Goal: Task Accomplishment & Management: Use online tool/utility

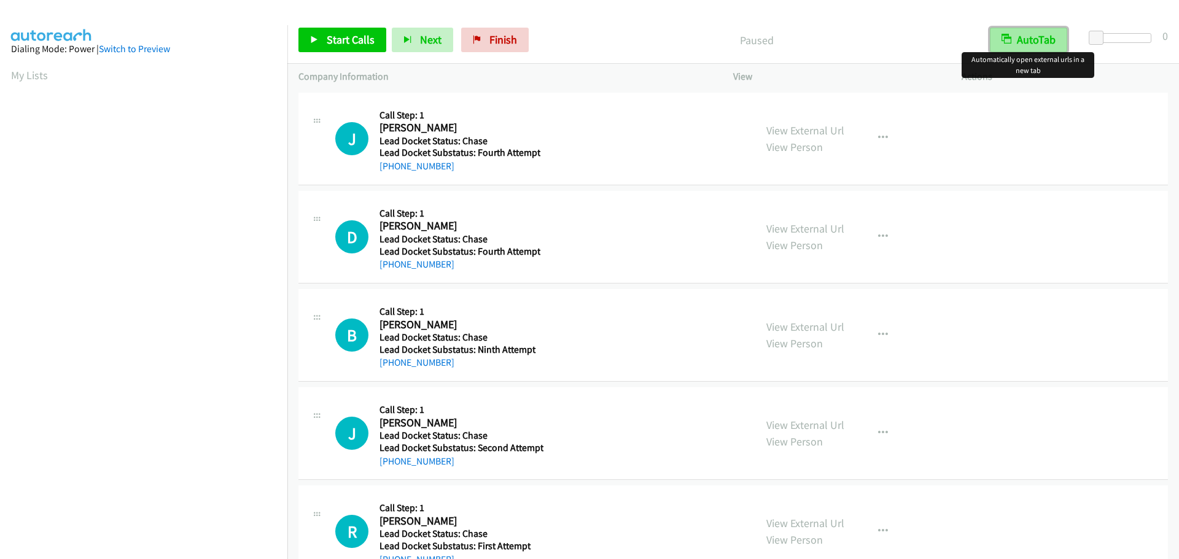
click at [1034, 39] on button "AutoTab" at bounding box center [1028, 40] width 77 height 25
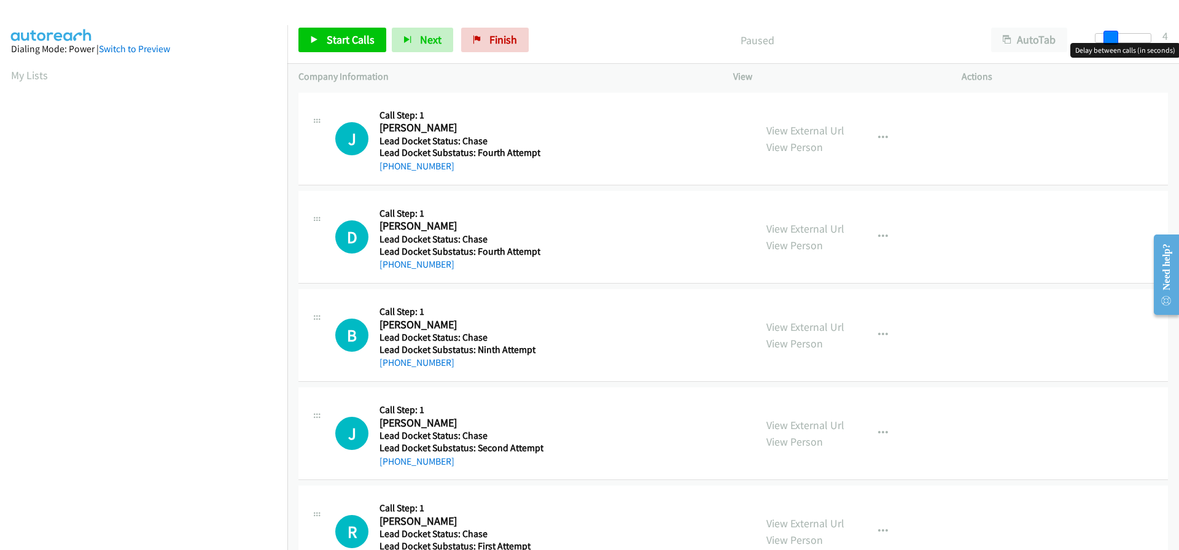
drag, startPoint x: 1094, startPoint y: 33, endPoint x: 1107, endPoint y: 39, distance: 14.0
click at [1107, 39] on span at bounding box center [1110, 38] width 15 height 15
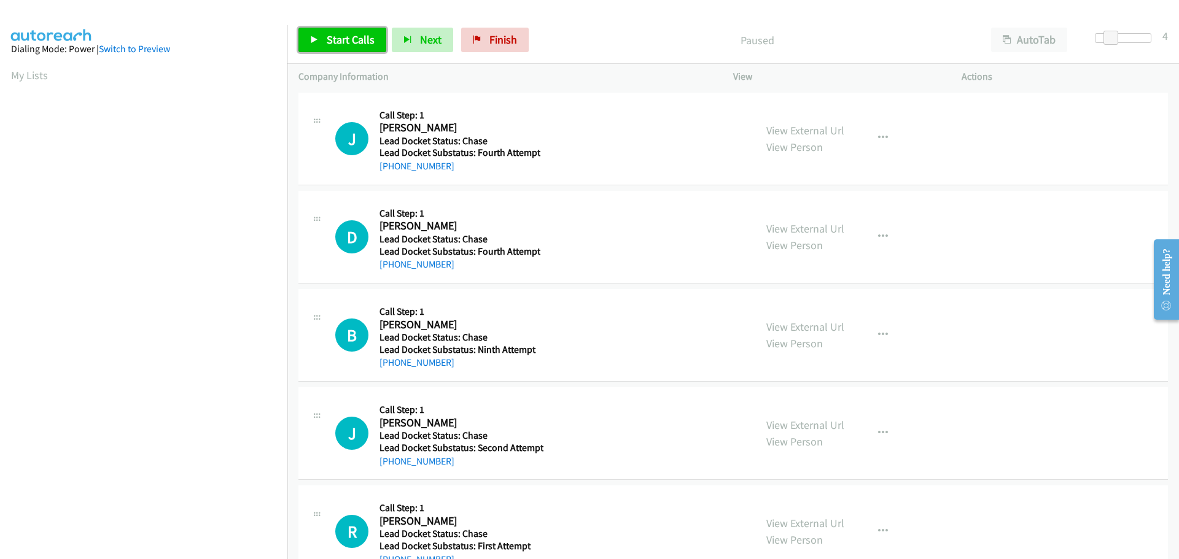
click at [363, 48] on link "Start Calls" at bounding box center [342, 40] width 88 height 25
drag, startPoint x: 443, startPoint y: 168, endPoint x: 392, endPoint y: 171, distance: 51.0
click at [392, 171] on div "[PHONE_NUMBER]" at bounding box center [459, 166] width 161 height 15
copy link "[PHONE_NUMBER]"
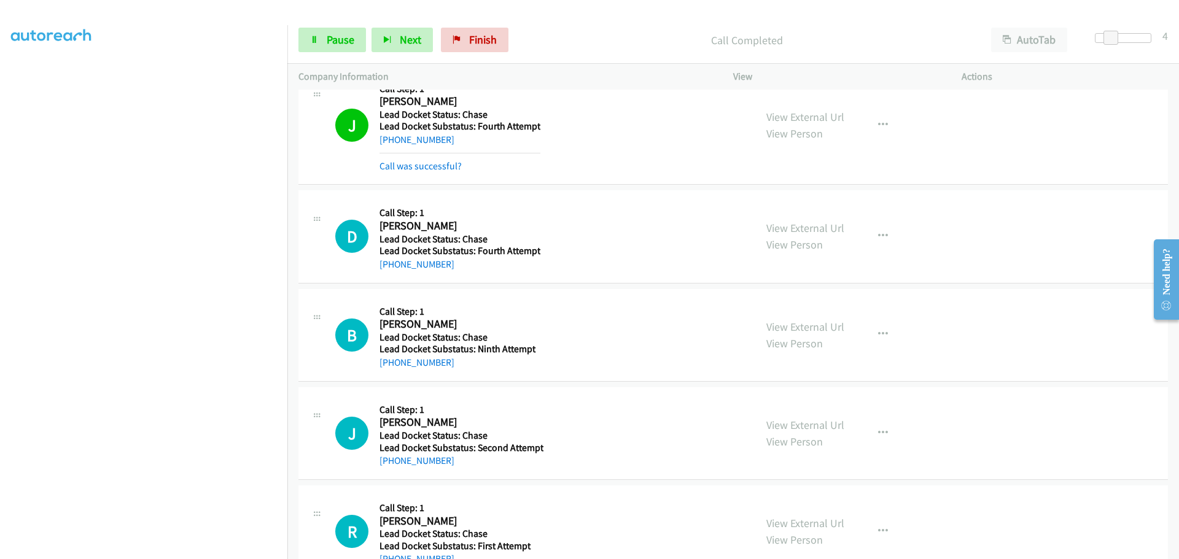
scroll to position [64, 0]
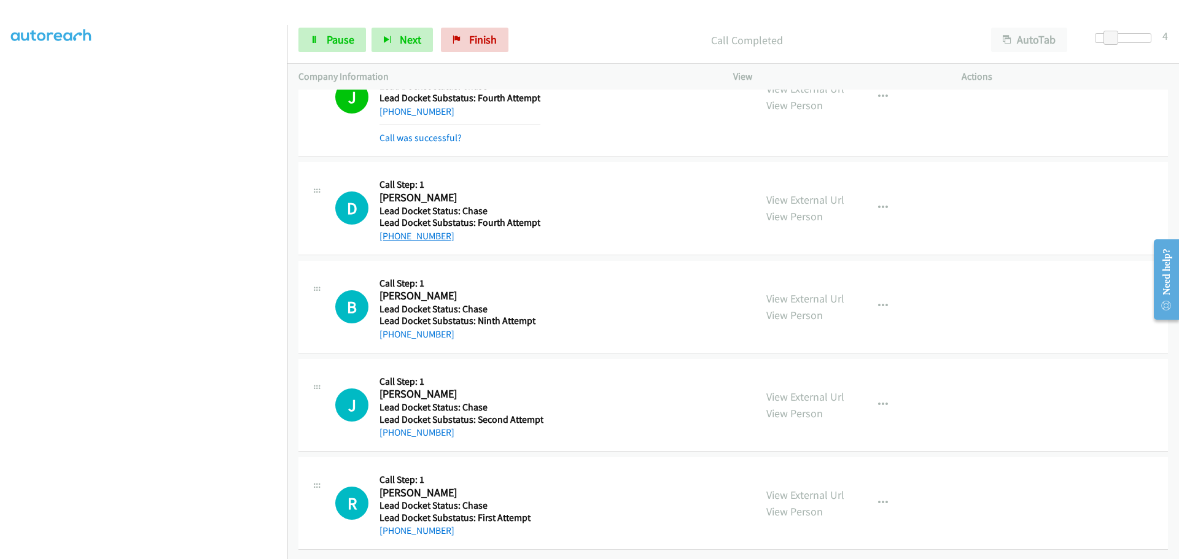
drag, startPoint x: 455, startPoint y: 229, endPoint x: 392, endPoint y: 227, distance: 63.3
click at [392, 229] on div "[PHONE_NUMBER]" at bounding box center [459, 236] width 161 height 15
copy link "[PHONE_NUMBER]"
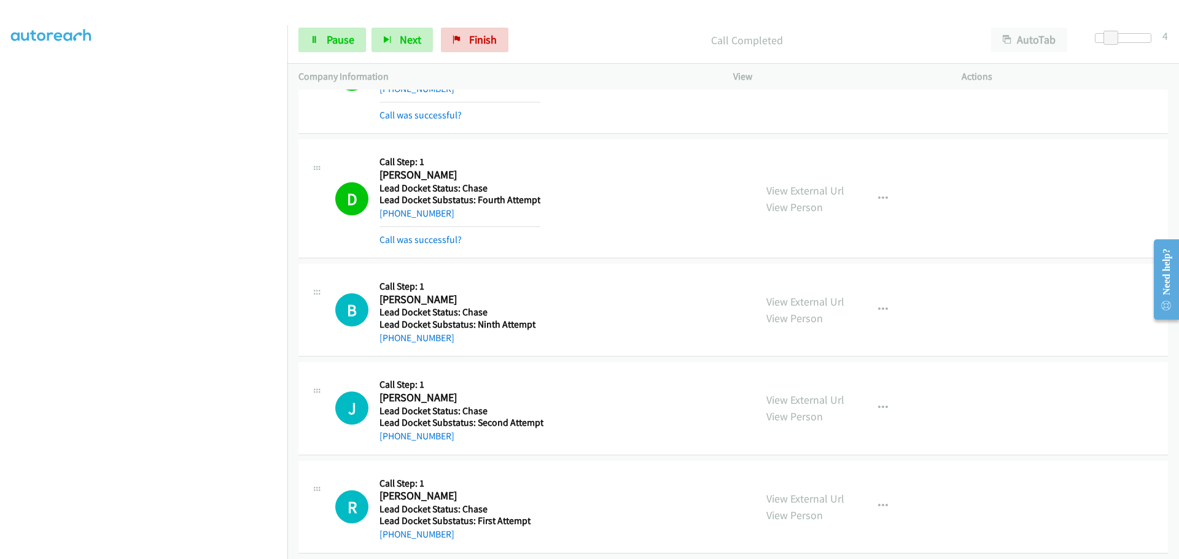
scroll to position [90, 0]
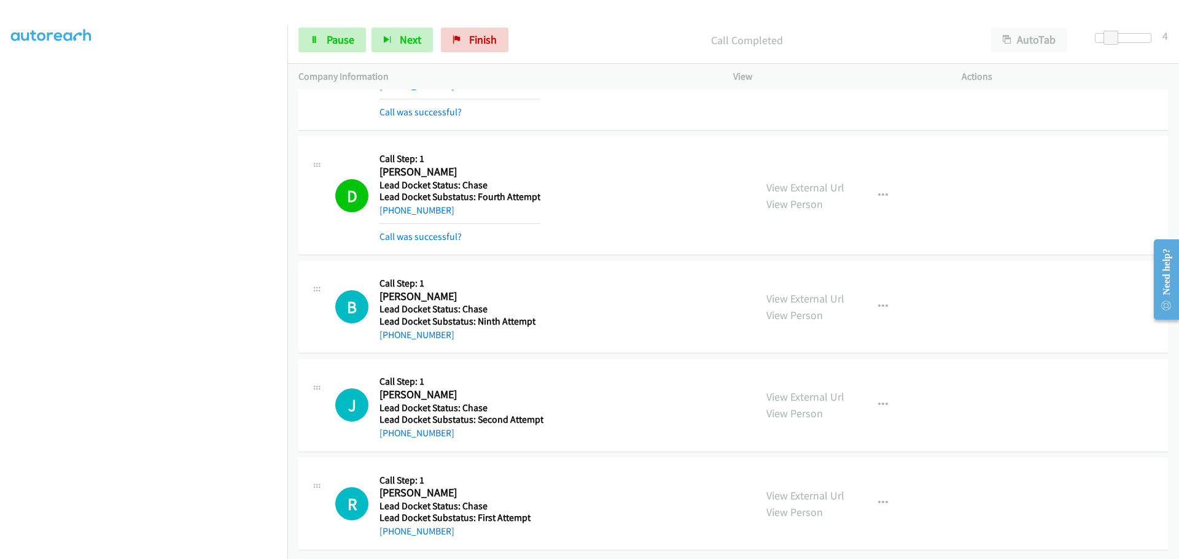
drag, startPoint x: 463, startPoint y: 338, endPoint x: 393, endPoint y: 334, distance: 70.1
click at [391, 335] on div "B Callback Scheduled Call Step: 1 [PERSON_NAME] [GEOGRAPHIC_DATA]/[GEOGRAPHIC_D…" at bounding box center [732, 307] width 869 height 93
copy link "[PHONE_NUMBER]"
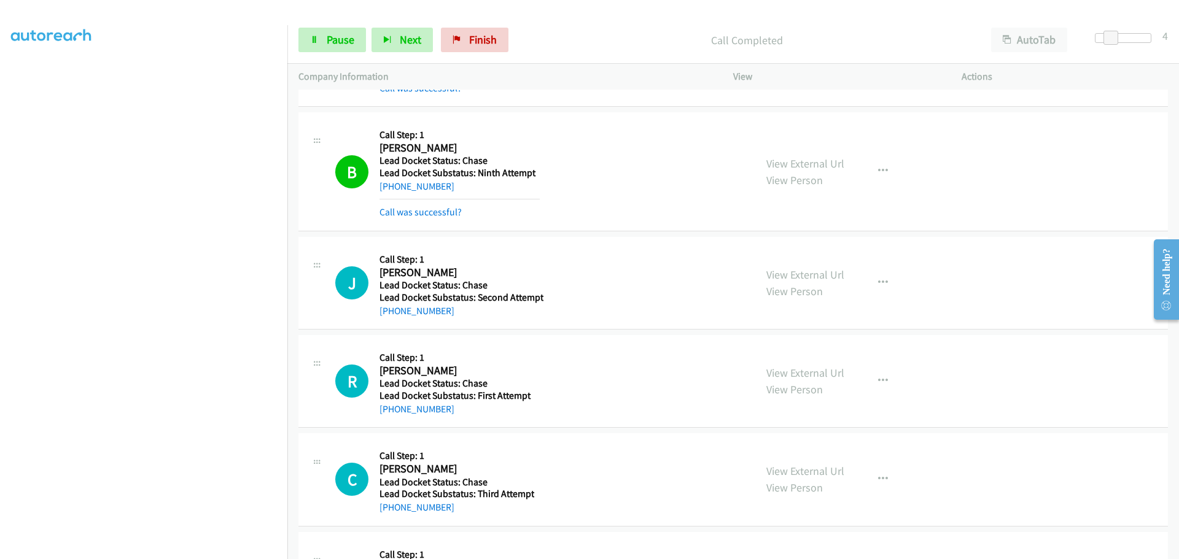
scroll to position [274, 0]
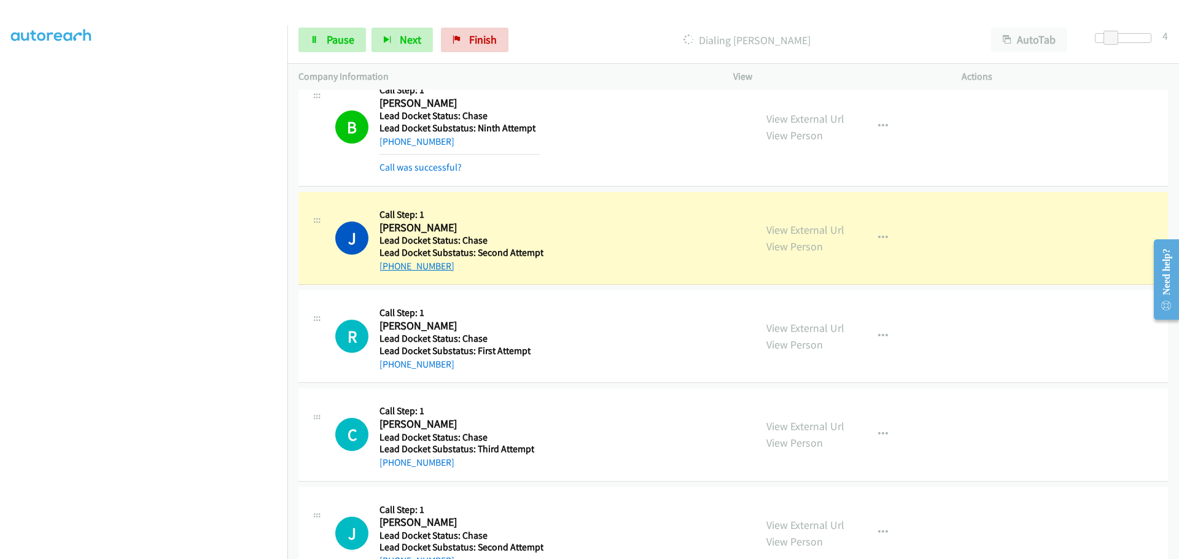
drag, startPoint x: 466, startPoint y: 269, endPoint x: 391, endPoint y: 272, distance: 74.9
click at [391, 271] on div "[PHONE_NUMBER]" at bounding box center [461, 266] width 164 height 15
copy link "[PHONE_NUMBER]"
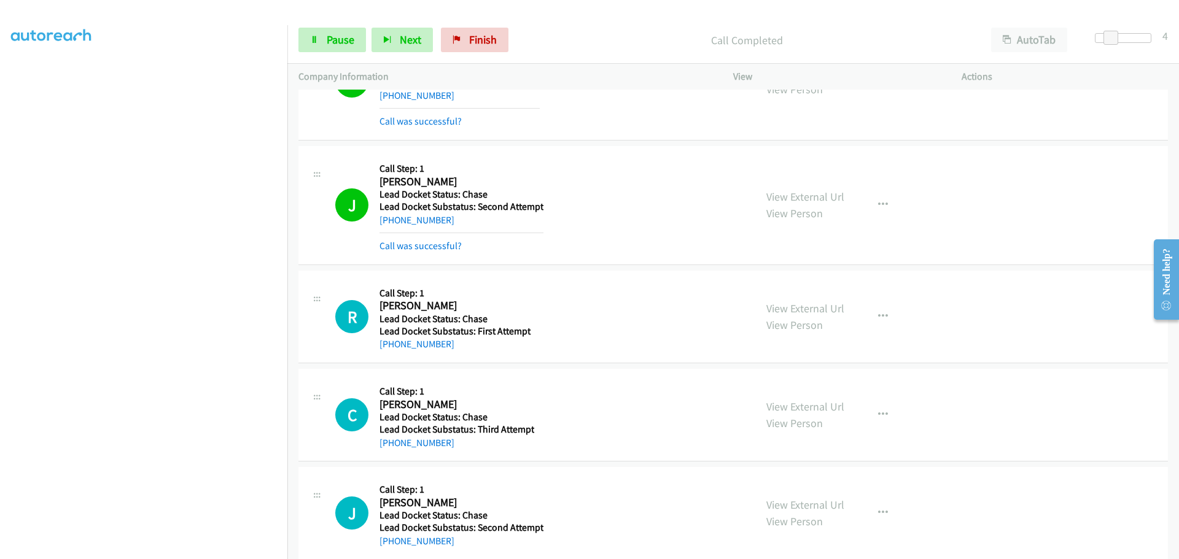
scroll to position [437, 0]
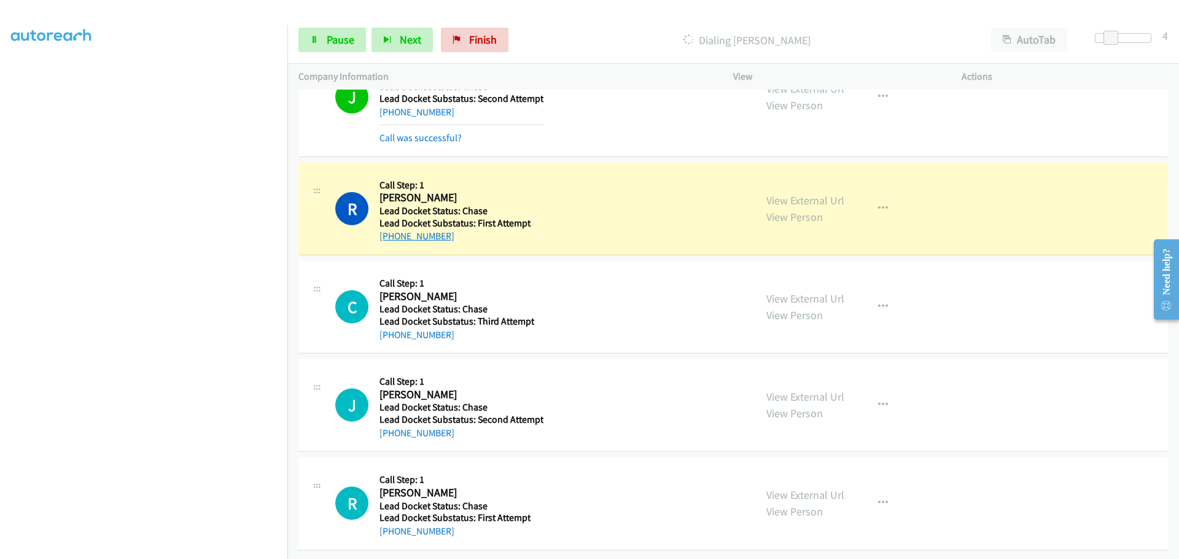
drag, startPoint x: 455, startPoint y: 227, endPoint x: 392, endPoint y: 229, distance: 63.9
click at [392, 229] on div "[PHONE_NUMBER]" at bounding box center [459, 236] width 160 height 15
copy link "[PHONE_NUMBER]"
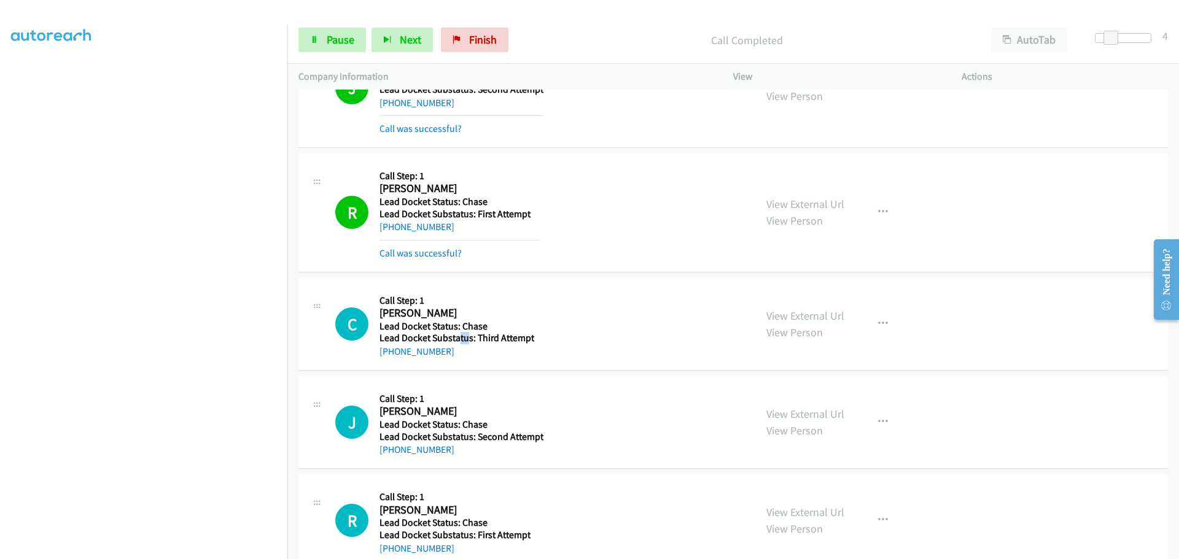
click at [458, 333] on h5 "Lead Docket Substatus: Third Attempt" at bounding box center [456, 338] width 155 height 12
click at [468, 354] on div "[PHONE_NUMBER]" at bounding box center [456, 351] width 155 height 15
drag, startPoint x: 455, startPoint y: 354, endPoint x: 391, endPoint y: 352, distance: 64.5
click at [391, 352] on div "[PHONE_NUMBER]" at bounding box center [456, 351] width 155 height 15
copy link "[PHONE_NUMBER]"
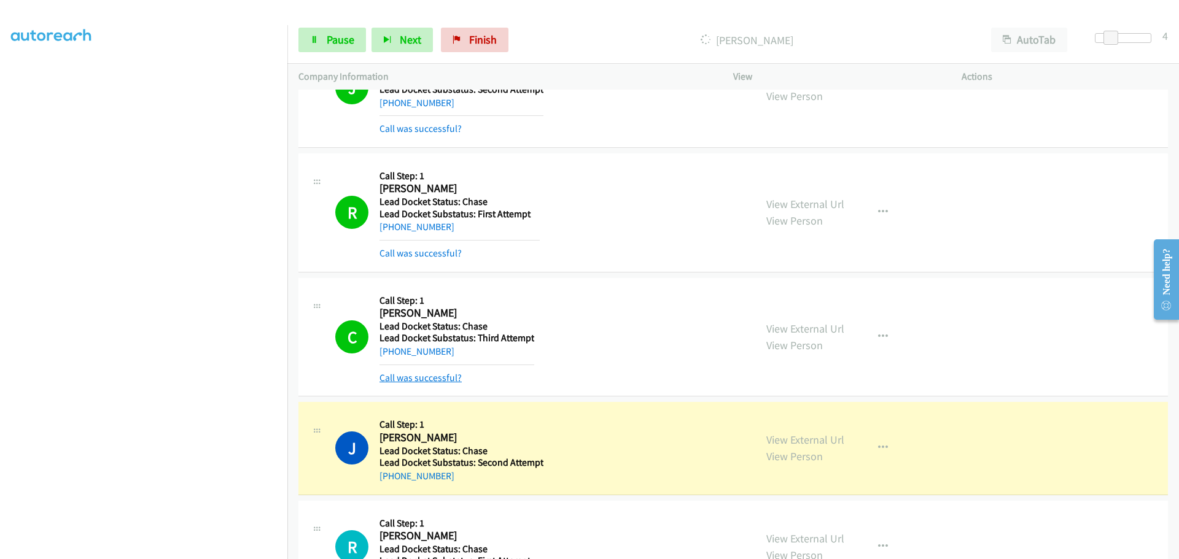
scroll to position [560, 0]
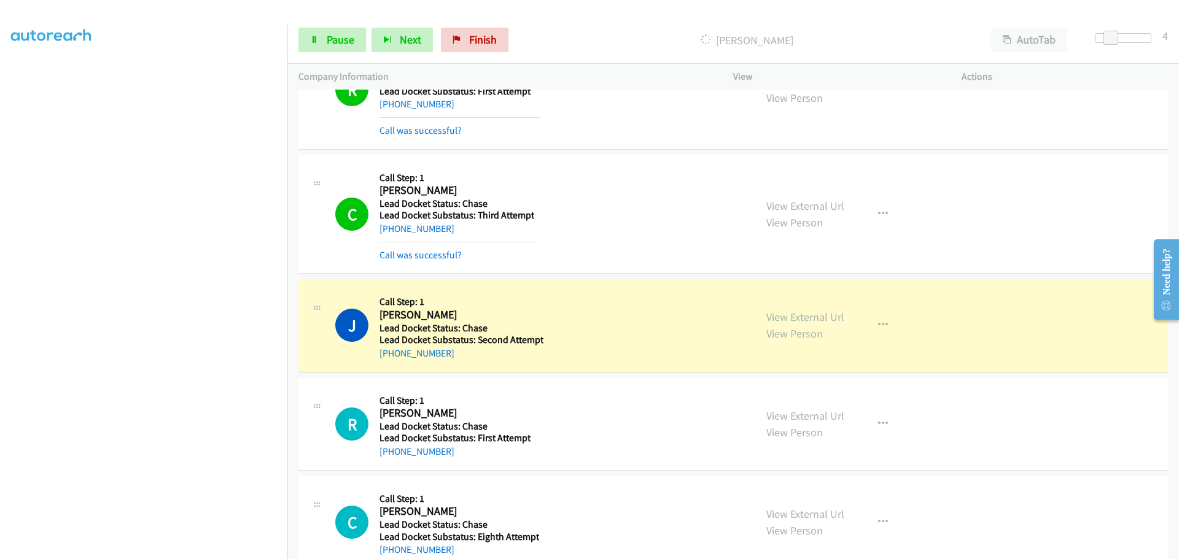
drag, startPoint x: 460, startPoint y: 352, endPoint x: 392, endPoint y: 362, distance: 68.2
click at [392, 362] on div "J Callback Scheduled Call Step: 1 [PERSON_NAME] [GEOGRAPHIC_DATA]/New_York Lead…" at bounding box center [732, 325] width 869 height 93
copy link "[PHONE_NUMBER]"
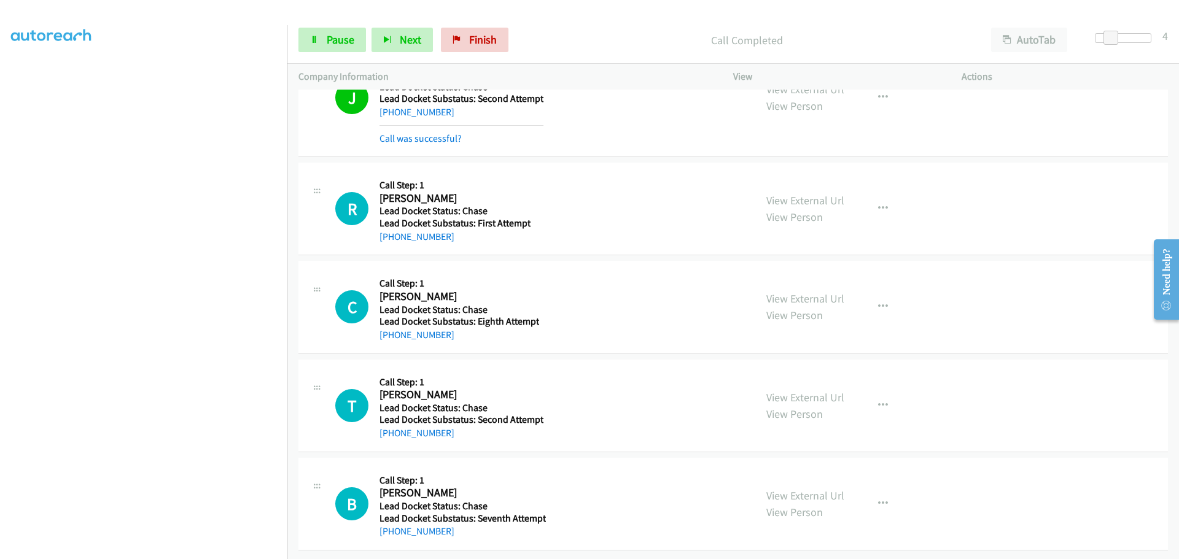
scroll to position [805, 0]
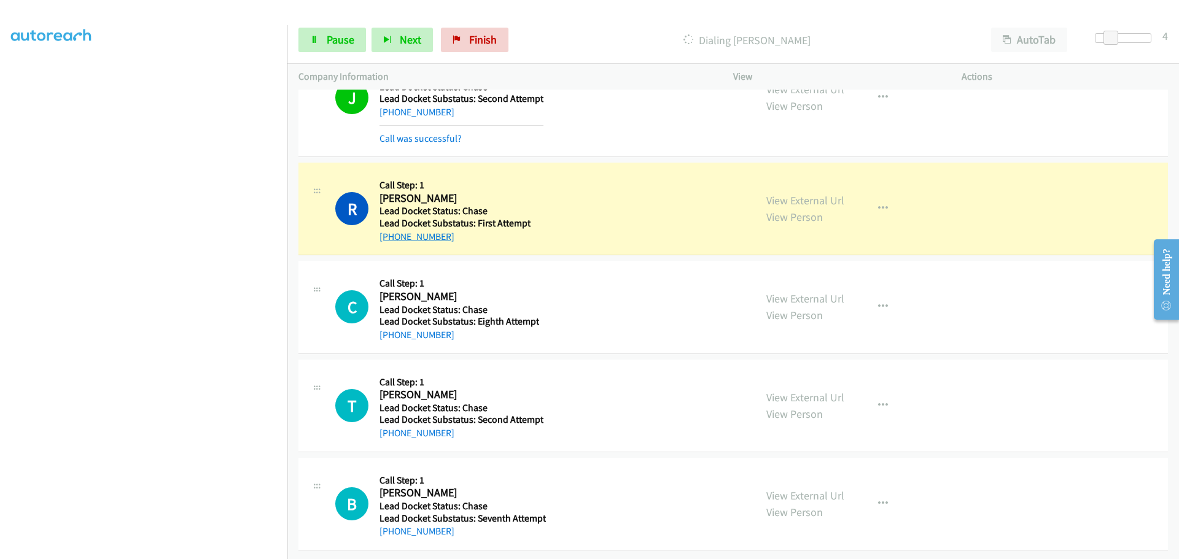
drag, startPoint x: 448, startPoint y: 238, endPoint x: 393, endPoint y: 238, distance: 54.6
click at [393, 236] on div "[PHONE_NUMBER]" at bounding box center [454, 237] width 151 height 15
copy link "[PHONE_NUMBER]"
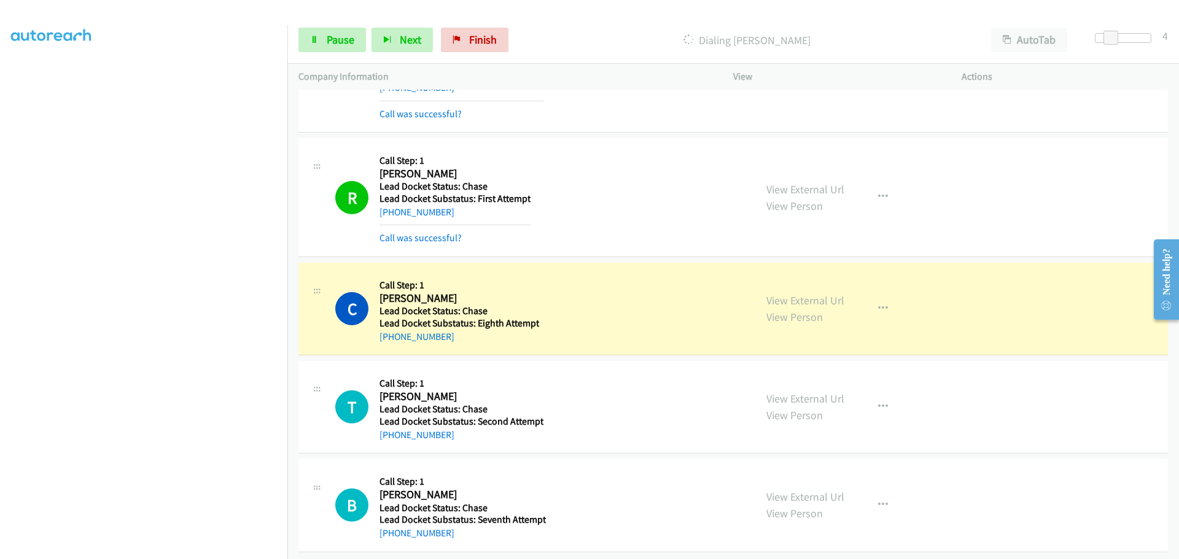
scroll to position [837, 0]
drag, startPoint x: 442, startPoint y: 327, endPoint x: 390, endPoint y: 331, distance: 51.8
click at [390, 331] on div "[PHONE_NUMBER]" at bounding box center [459, 335] width 160 height 15
copy link "[PHONE_NUMBER]"
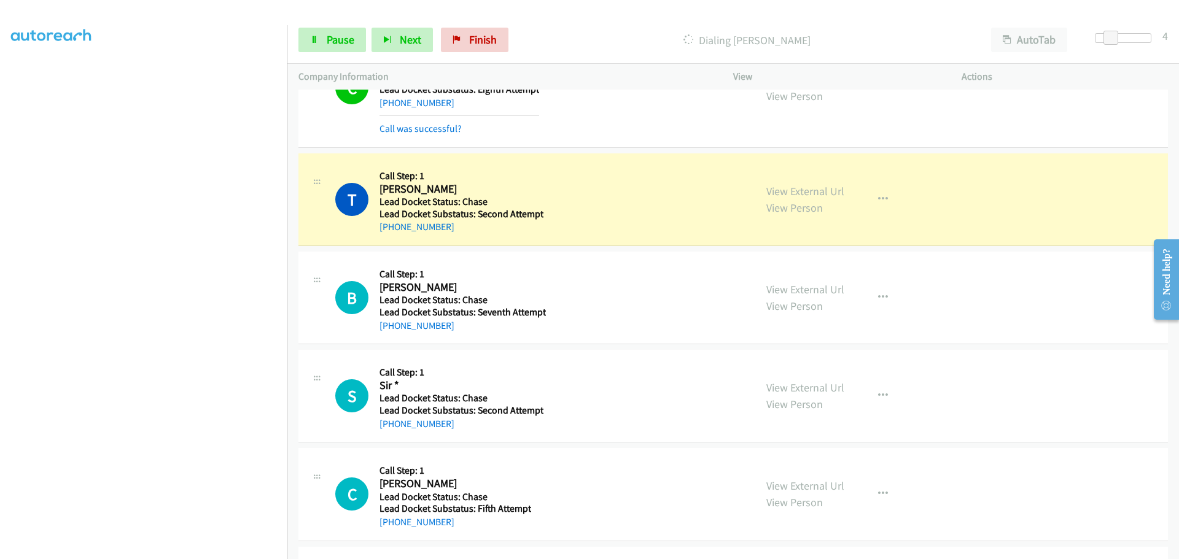
scroll to position [1144, 0]
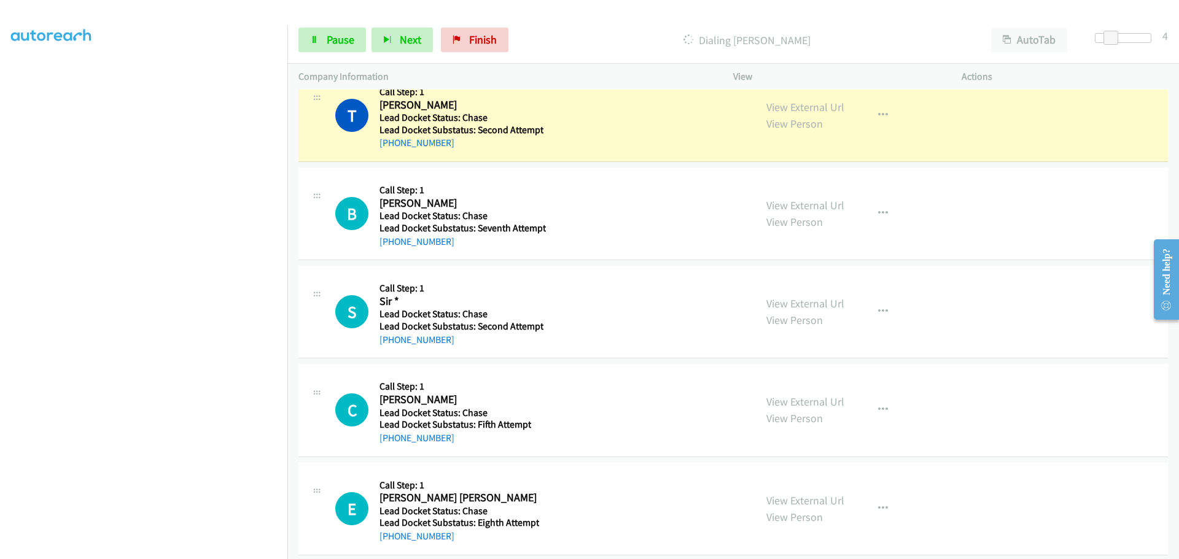
drag, startPoint x: 454, startPoint y: 142, endPoint x: 391, endPoint y: 151, distance: 63.9
click at [391, 151] on div "T Callback Scheduled Call Step: 1 [PERSON_NAME] America/Los_Angeles Lead Docket…" at bounding box center [732, 115] width 869 height 93
copy link "[PHONE_NUMBER]"
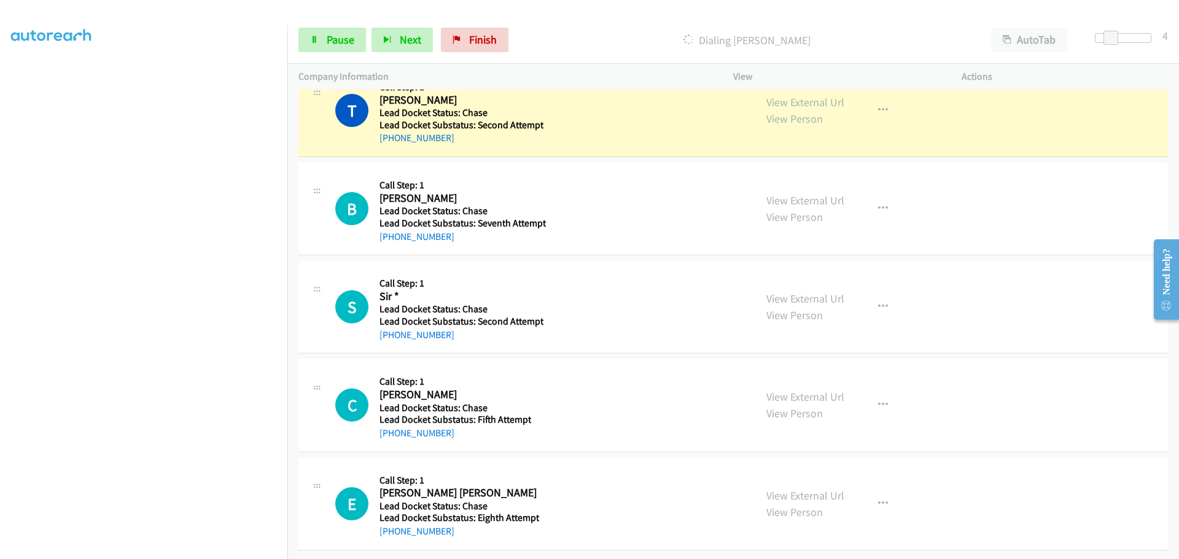
scroll to position [1158, 0]
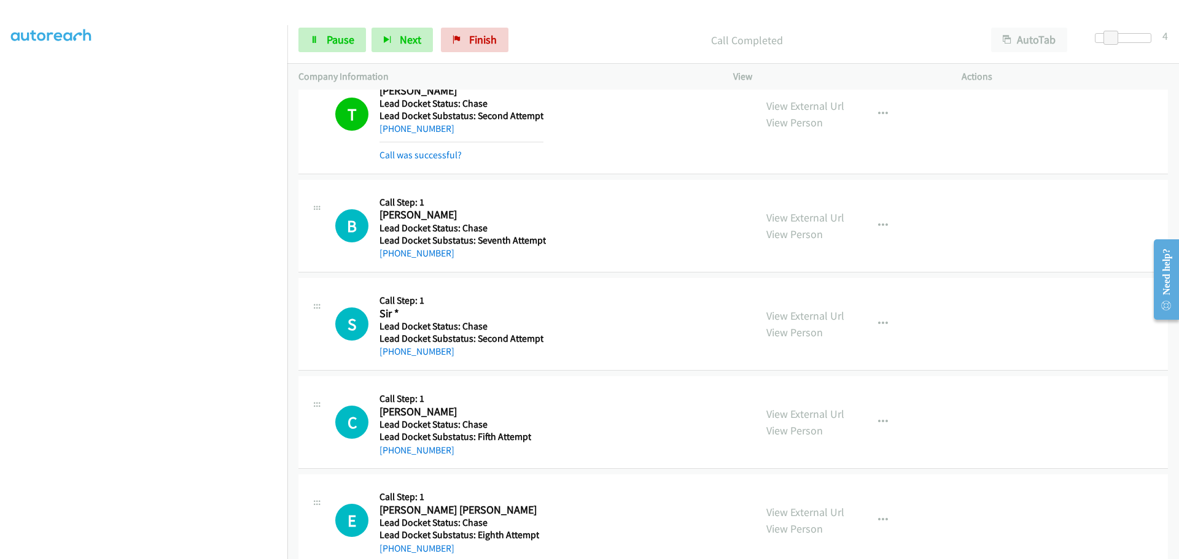
drag, startPoint x: 465, startPoint y: 230, endPoint x: 389, endPoint y: 260, distance: 82.1
click at [389, 260] on div "[PHONE_NUMBER]" at bounding box center [462, 253] width 166 height 15
